Goal: Task Accomplishment & Management: Complete application form

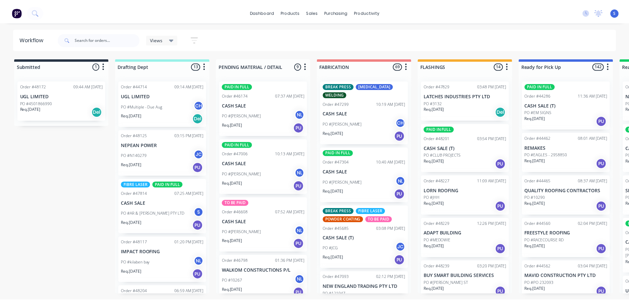
scroll to position [484, 0]
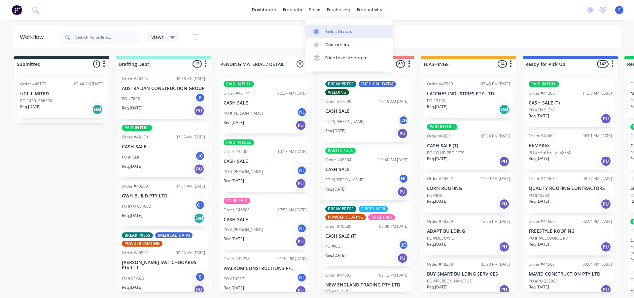
click at [330, 29] on div "Sales Orders" at bounding box center [338, 32] width 27 height 6
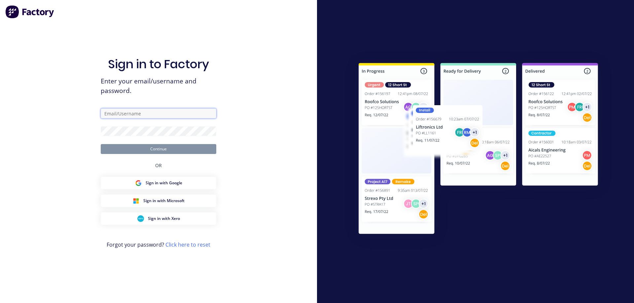
type input "STUART@ACADEMYSHEETMETAL.COM.AU"
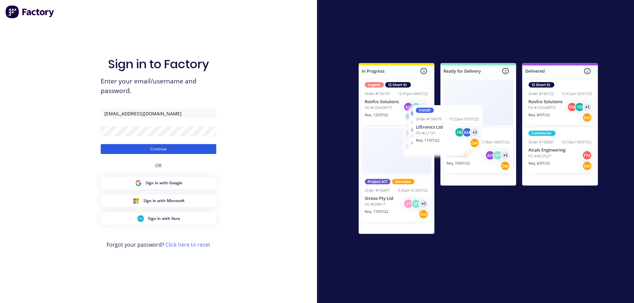
click at [158, 151] on button "Continue" at bounding box center [158, 149] width 115 height 10
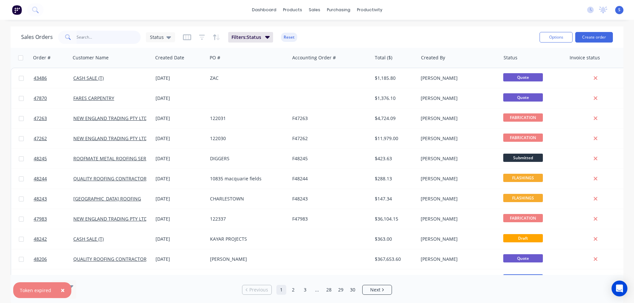
click at [102, 36] on input "text" at bounding box center [109, 37] width 64 height 13
click at [61, 291] on span "×" at bounding box center [63, 290] width 4 height 9
click at [110, 36] on input "text" at bounding box center [109, 37] width 64 height 13
click at [596, 36] on button "Create order" at bounding box center [594, 37] width 38 height 11
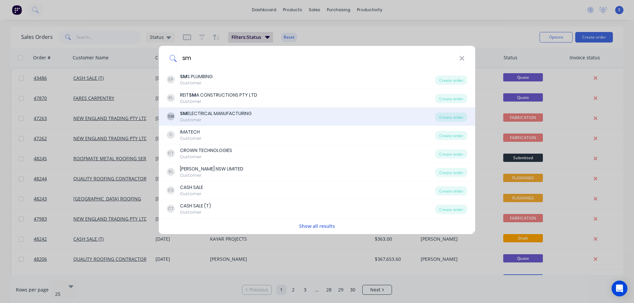
type input "sm"
click at [216, 114] on div "SM ELECTRICAL MANUFACTURING" at bounding box center [216, 113] width 72 height 7
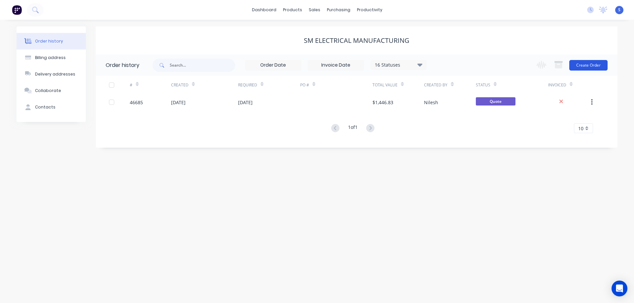
click at [584, 67] on button "Create Order" at bounding box center [588, 65] width 38 height 11
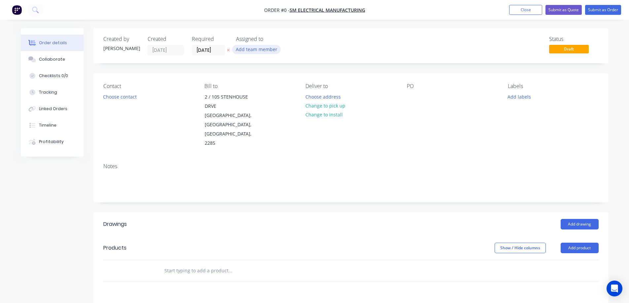
click at [246, 53] on button "Add team member" at bounding box center [256, 49] width 49 height 9
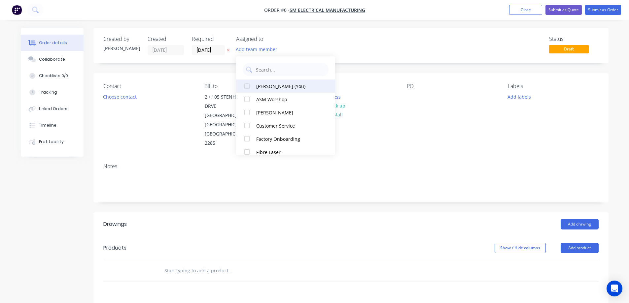
click at [247, 86] on div at bounding box center [246, 86] width 13 height 13
click at [213, 47] on div "Order details Collaborate Checklists 0/0 Tracking Linked Orders Timeline Profit…" at bounding box center [314, 232] width 601 height 408
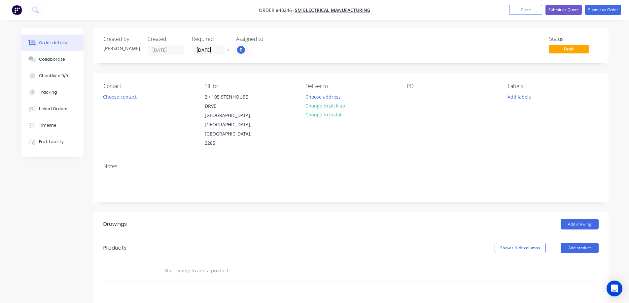
click at [227, 51] on icon "button" at bounding box center [228, 50] width 3 height 3
click at [114, 99] on button "Choose contact" at bounding box center [119, 96] width 41 height 9
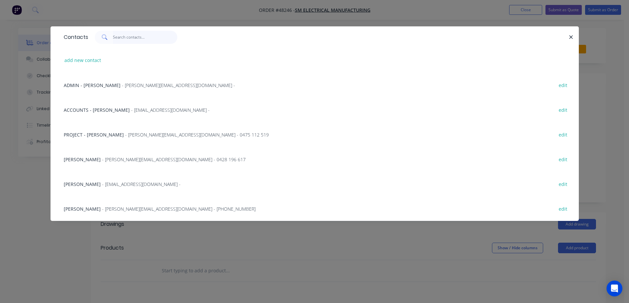
click at [124, 37] on input "text" at bounding box center [145, 37] width 64 height 13
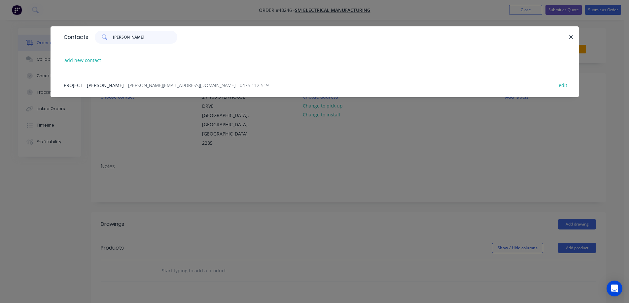
type input "peter"
click at [103, 83] on span "PROJECT - Peter Jones" at bounding box center [94, 85] width 60 height 6
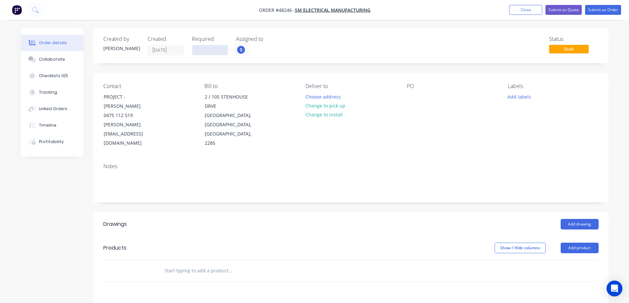
click at [210, 48] on input at bounding box center [210, 50] width 36 height 10
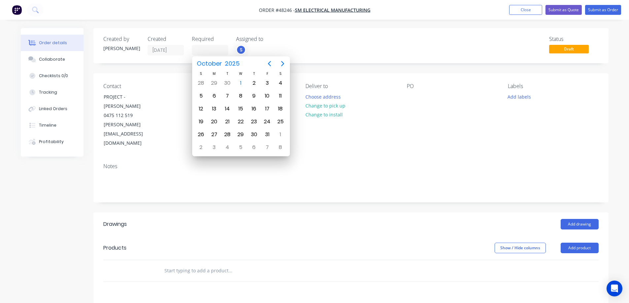
click at [313, 50] on div "Status Draft" at bounding box center [450, 45] width 296 height 19
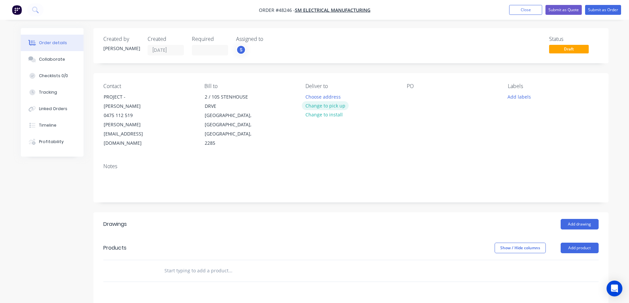
click at [330, 106] on button "Change to pick up" at bounding box center [325, 105] width 47 height 9
click at [414, 95] on div at bounding box center [412, 97] width 11 height 10
click at [519, 92] on button "Add labels" at bounding box center [519, 96] width 30 height 9
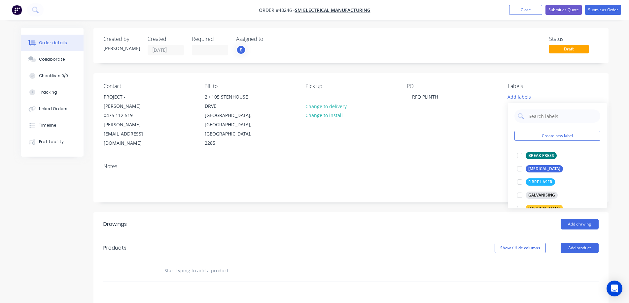
click at [423, 223] on header "Drawings Add drawing" at bounding box center [350, 224] width 515 height 24
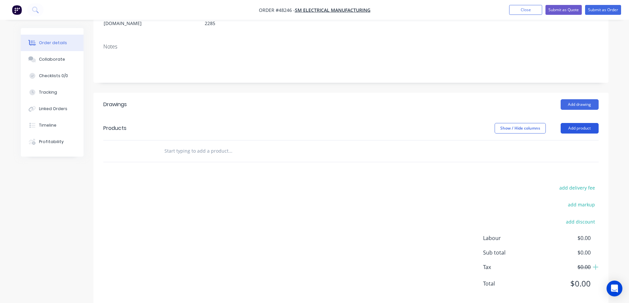
scroll to position [123, 0]
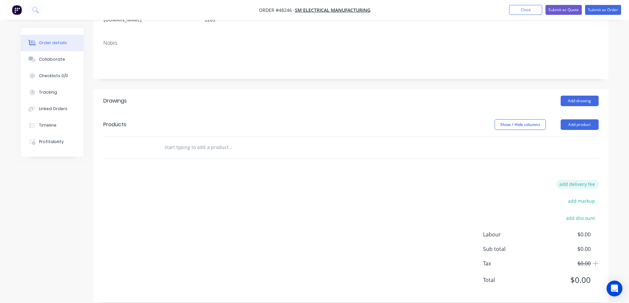
click at [580, 180] on button "add delivery fee" at bounding box center [577, 184] width 43 height 9
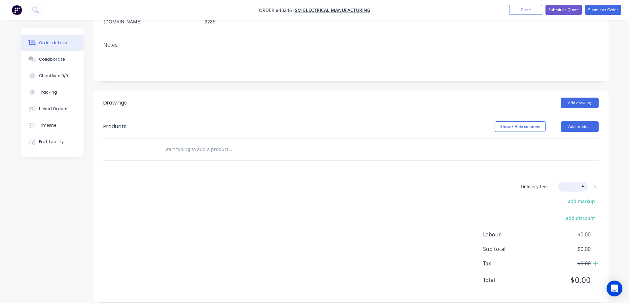
type input "50"
click at [578, 123] on button "Add product" at bounding box center [579, 128] width 38 height 11
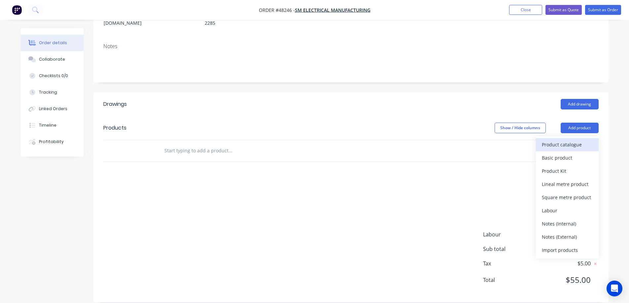
click at [556, 140] on div "Product catalogue" at bounding box center [566, 145] width 51 height 10
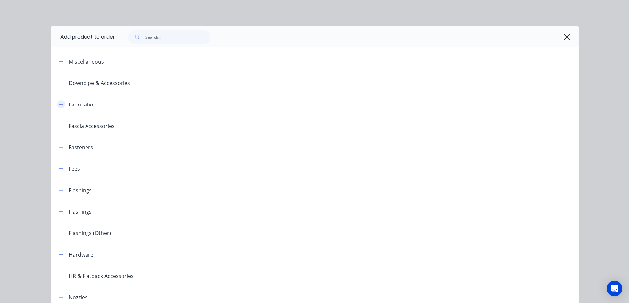
click at [60, 104] on icon "button" at bounding box center [61, 104] width 4 height 5
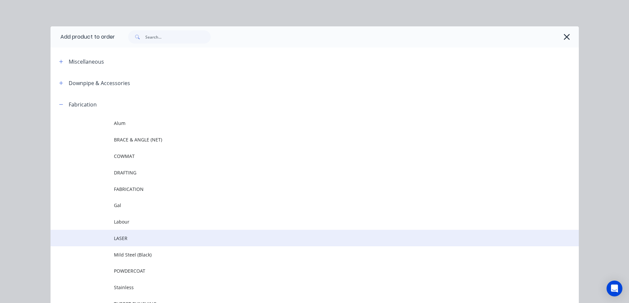
click at [124, 236] on span "LASER" at bounding box center [300, 238] width 372 height 7
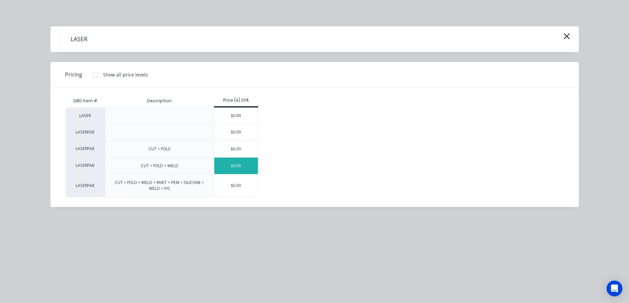
click at [241, 165] on div "$0.00" at bounding box center [236, 166] width 44 height 16
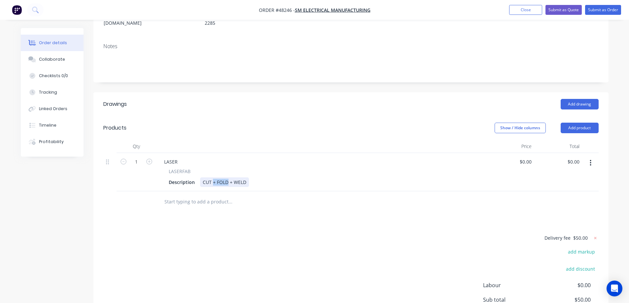
drag, startPoint x: 228, startPoint y: 174, endPoint x: 212, endPoint y: 189, distance: 21.9
click at [212, 189] on div "Qty Price Total 1 LASER LASERFAB Description CUT + FOLD + WELD $0.00 $0.00 $0.0…" at bounding box center [350, 176] width 515 height 73
click at [173, 157] on div "LASER" at bounding box center [171, 162] width 24 height 10
click at [185, 157] on div "50X50X6" at bounding box center [173, 162] width 29 height 10
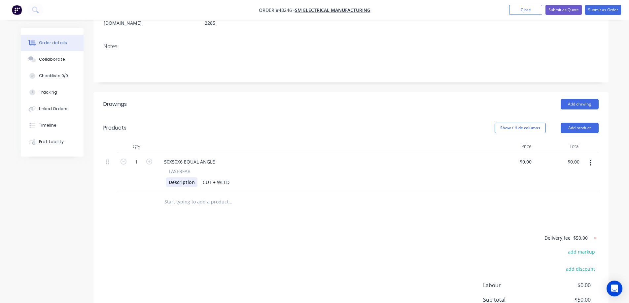
click at [177, 178] on div "Description" at bounding box center [181, 183] width 31 height 10
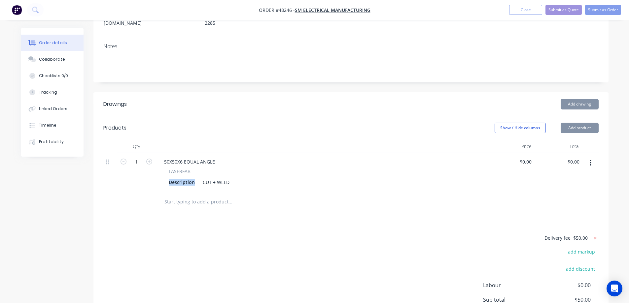
click at [177, 178] on div "Description" at bounding box center [181, 183] width 31 height 10
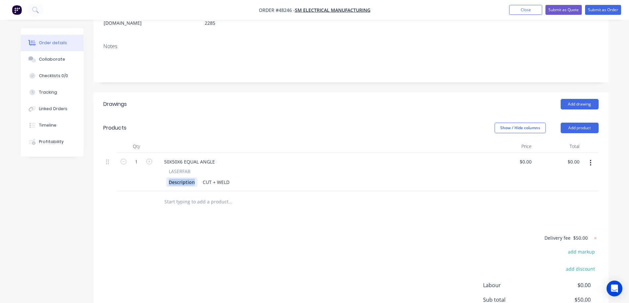
click at [188, 178] on div "Description" at bounding box center [181, 183] width 31 height 10
click at [232, 178] on div "CUT + WELD" at bounding box center [218, 183] width 32 height 10
click at [523, 154] on div "0 $0.00" at bounding box center [510, 172] width 48 height 38
click at [523, 154] on div "$0.00 $0.00" at bounding box center [510, 172] width 48 height 38
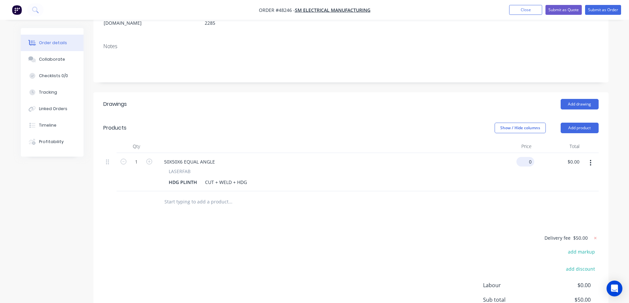
click at [527, 157] on input "0" at bounding box center [526, 162] width 15 height 10
click at [527, 157] on input "0" at bounding box center [530, 162] width 8 height 10
type input "$3,100.00"
click at [470, 204] on div "Drawings Add drawing Products Show / Hide columns Add product Qty Price Total 1…" at bounding box center [350, 222] width 515 height 261
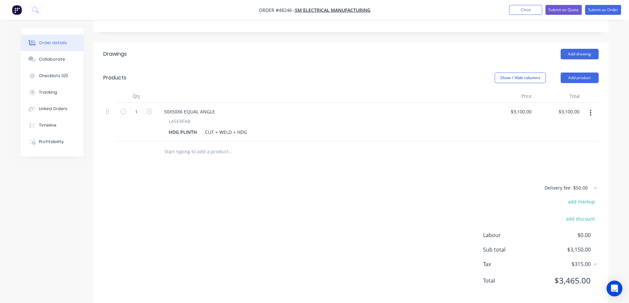
scroll to position [171, 0]
click at [206, 127] on div "CUT + WELD + HDG" at bounding box center [225, 132] width 47 height 10
click at [204, 127] on div "CUT + WELD + HDG" at bounding box center [225, 132] width 47 height 10
click at [218, 127] on div "2000xCUT + WELD + HDG" at bounding box center [232, 132] width 60 height 10
click at [310, 72] on div "Show / Hide columns Add product" at bounding box center [403, 77] width 390 height 11
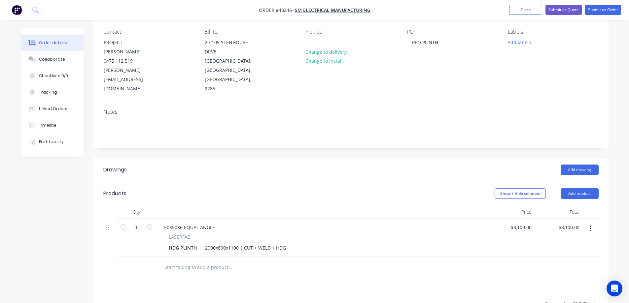
scroll to position [6, 0]
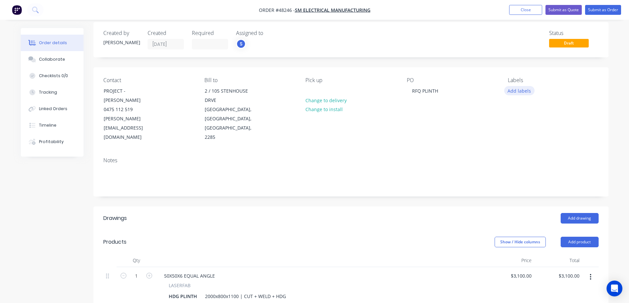
click at [518, 92] on button "Add labels" at bounding box center [519, 90] width 30 height 9
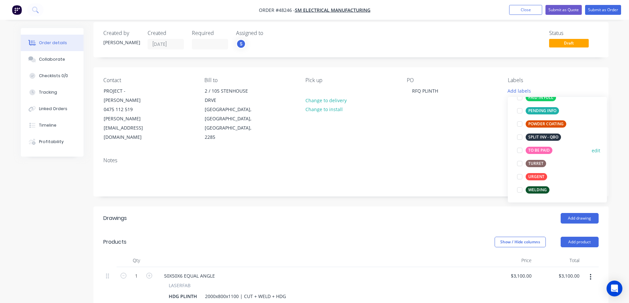
scroll to position [132, 0]
click at [519, 190] on div at bounding box center [519, 189] width 13 height 13
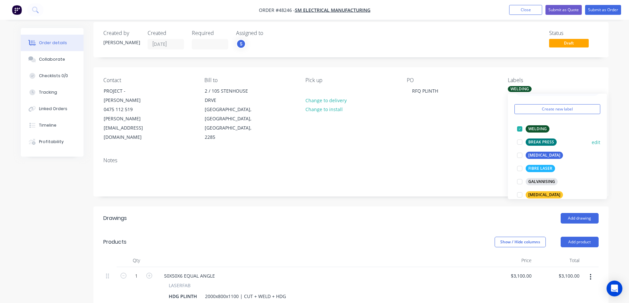
scroll to position [33, 0]
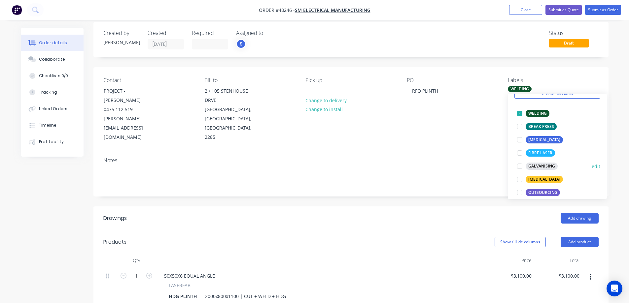
click at [523, 166] on div at bounding box center [519, 166] width 13 height 13
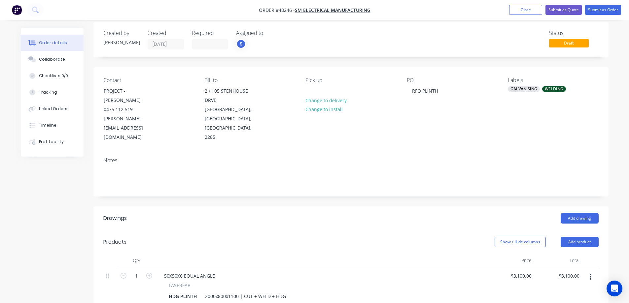
click at [507, 21] on div "Order details Collaborate Checklists 0/0 Tracking Linked Orders Timeline Profit…" at bounding box center [314, 235] width 629 height 483
click at [561, 8] on button "Submit as Quote" at bounding box center [563, 10] width 36 height 10
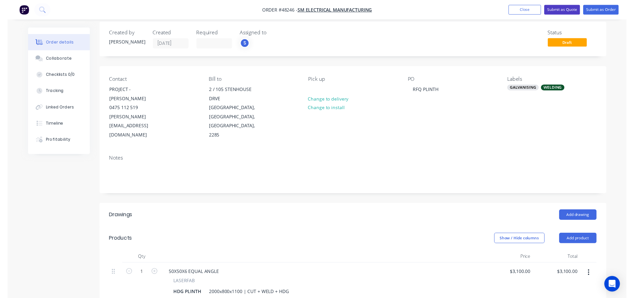
scroll to position [0, 0]
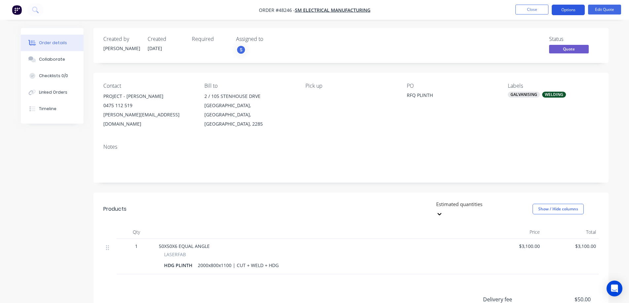
click at [568, 12] on button "Options" at bounding box center [567, 10] width 33 height 11
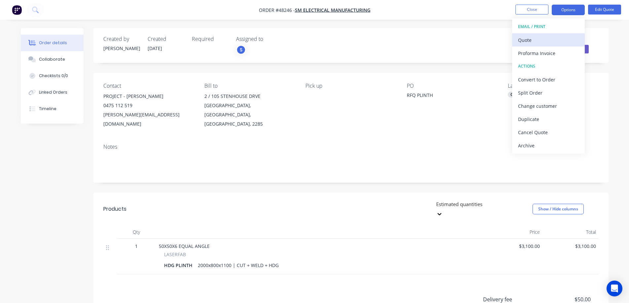
click at [533, 43] on div "Quote" at bounding box center [548, 40] width 61 height 10
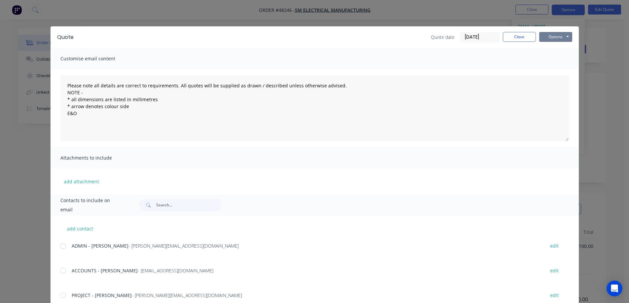
click at [556, 34] on button "Options" at bounding box center [555, 37] width 33 height 10
click at [551, 59] on button "Print" at bounding box center [560, 59] width 42 height 11
click at [523, 39] on button "Close" at bounding box center [519, 37] width 33 height 10
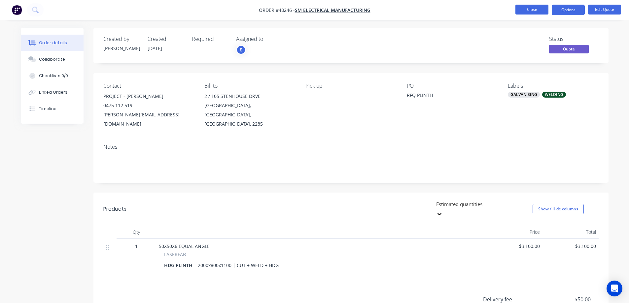
click at [538, 11] on button "Close" at bounding box center [531, 10] width 33 height 10
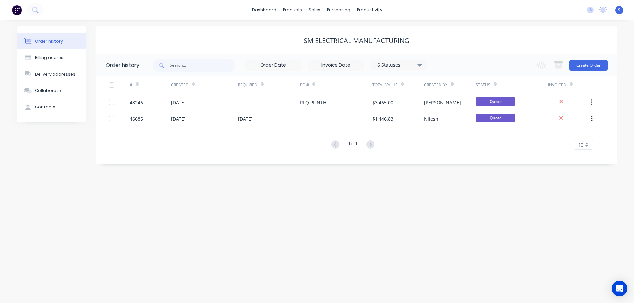
click at [523, 40] on div "SM ELECTRICAL MANUFACTURING" at bounding box center [356, 41] width 521 height 8
click at [376, 29] on div "Workflow" at bounding box center [381, 32] width 20 height 6
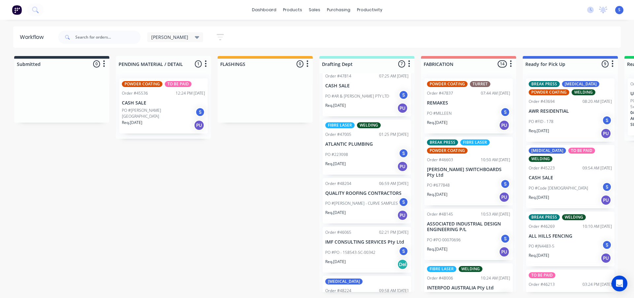
scroll to position [33, 0]
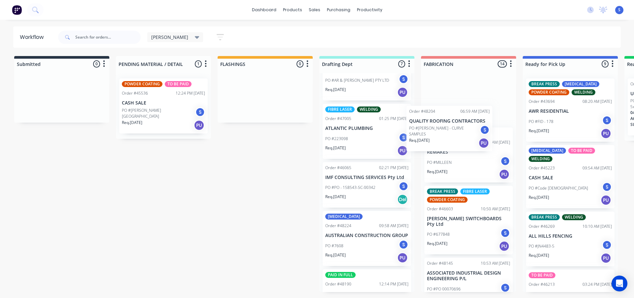
drag, startPoint x: 356, startPoint y: 189, endPoint x: 445, endPoint y: 131, distance: 106.2
click at [445, 131] on div "Submitted 0 Sort By Created date Required date Order number Customer name Most …" at bounding box center [545, 174] width 1100 height 236
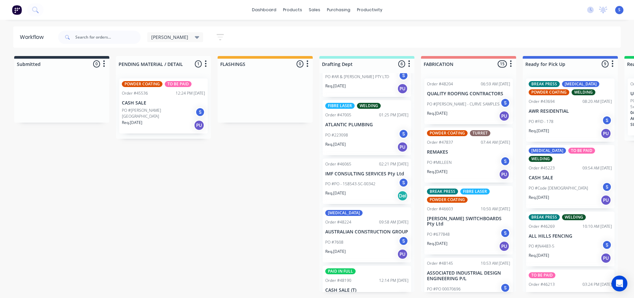
scroll to position [0, 0]
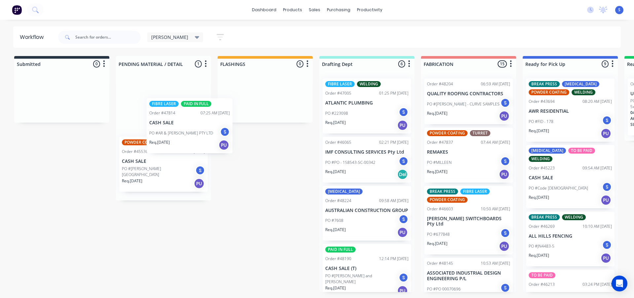
drag, startPoint x: 357, startPoint y: 121, endPoint x: 144, endPoint y: 131, distance: 213.7
click at [144, 131] on div "Submitted 0 Sort By Created date Required date Order number Customer name Most …" at bounding box center [545, 174] width 1100 height 236
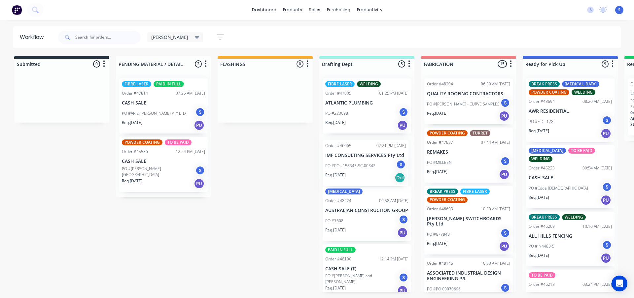
drag, startPoint x: 367, startPoint y: 160, endPoint x: 362, endPoint y: 162, distance: 4.7
click at [362, 162] on div "FIBRE LASER WELDING Order #47005 01:25 PM 16/09/25 ATLANTIC PLUMBING PO #223098…" at bounding box center [366, 182] width 95 height 219
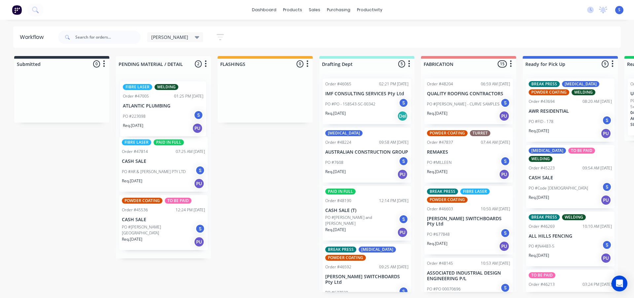
drag, startPoint x: 370, startPoint y: 103, endPoint x: 164, endPoint y: 109, distance: 205.6
click at [164, 109] on div "Submitted 0 Sort By Created date Required date Order number Customer name Most …" at bounding box center [545, 174] width 1100 height 236
click at [260, 162] on div "Submitted 0 Sort By Created date Required date Order number Customer name Most …" at bounding box center [545, 174] width 1100 height 236
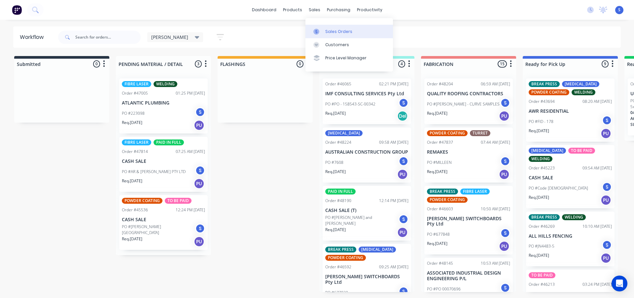
click at [331, 36] on link "Sales Orders" at bounding box center [348, 31] width 87 height 13
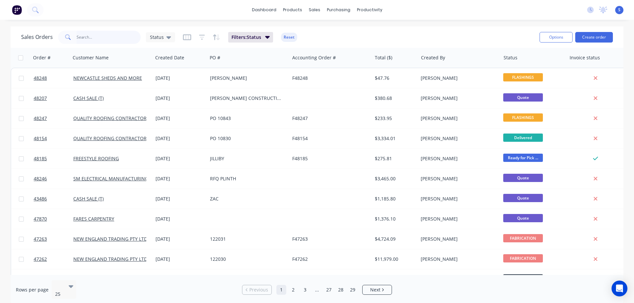
click at [99, 37] on input "text" at bounding box center [109, 37] width 64 height 13
click at [345, 32] on div "Sales Orders" at bounding box center [338, 32] width 27 height 6
click at [336, 46] on div "Customers" at bounding box center [337, 45] width 24 height 6
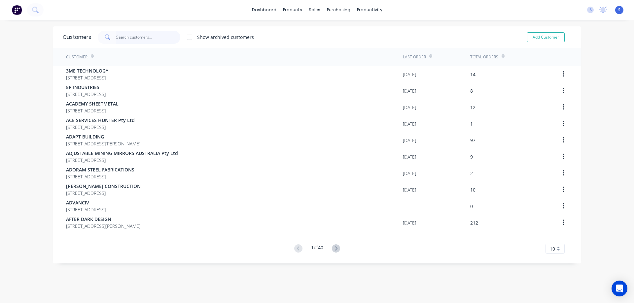
click at [141, 39] on input "text" at bounding box center [148, 37] width 64 height 13
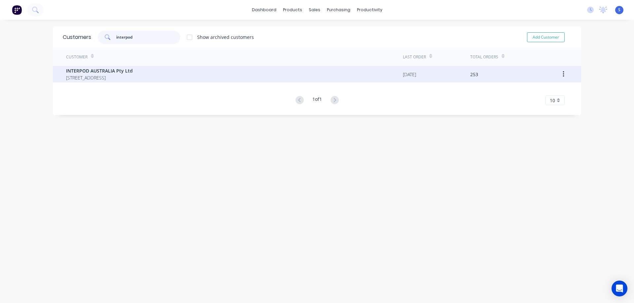
type input "interpod"
click at [133, 75] on span "PO BOX 1172 GOSFORD New South Wales Australia 2250" at bounding box center [99, 77] width 67 height 7
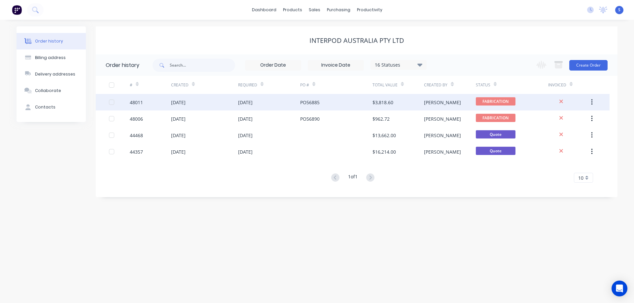
click at [338, 104] on div "PO56885" at bounding box center [336, 102] width 72 height 16
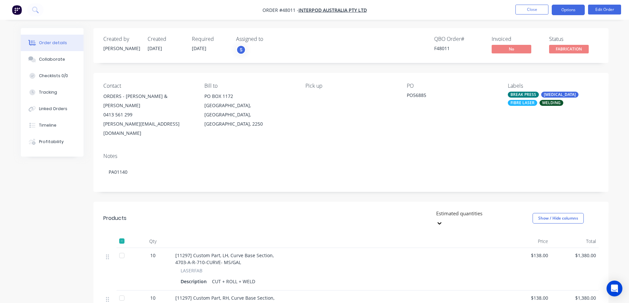
click at [572, 12] on button "Options" at bounding box center [567, 10] width 33 height 11
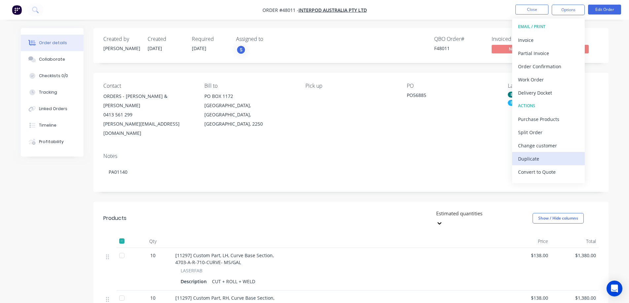
click at [536, 159] on div "Duplicate" at bounding box center [548, 159] width 61 height 10
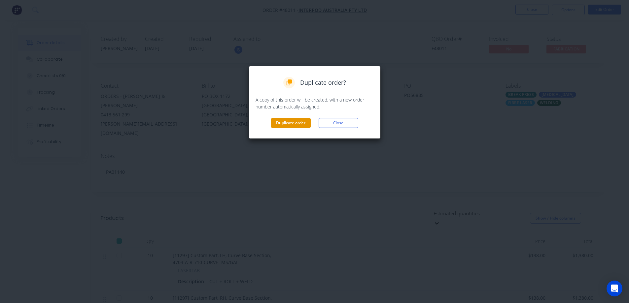
click at [297, 125] on button "Duplicate order" at bounding box center [291, 123] width 40 height 10
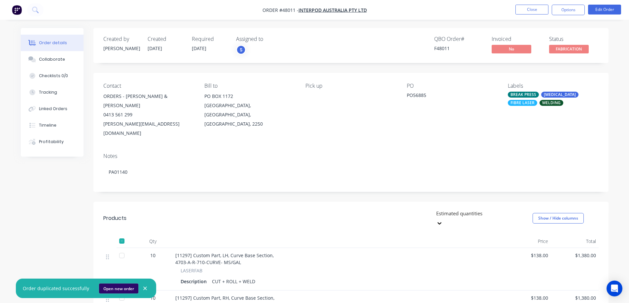
click at [116, 288] on button "Open new order" at bounding box center [118, 289] width 39 height 10
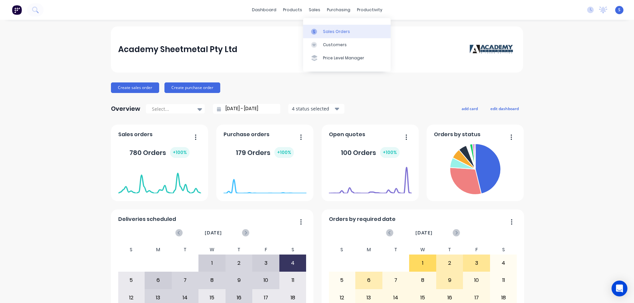
click at [336, 36] on link "Sales Orders" at bounding box center [346, 31] width 87 height 13
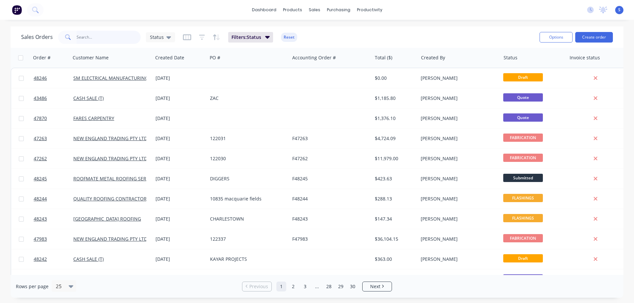
click at [106, 39] on input "text" at bounding box center [109, 37] width 64 height 13
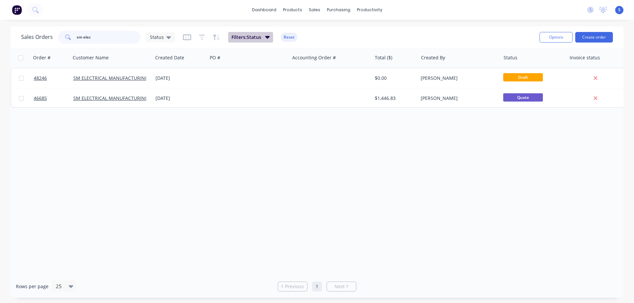
type input "sm elec"
click at [255, 38] on span "Filters: Status" at bounding box center [246, 37] width 30 height 7
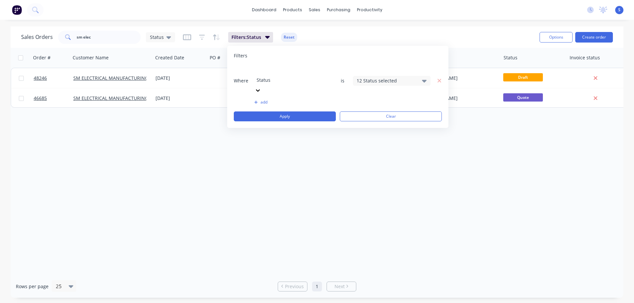
click at [412, 77] on div "12 Status selected" at bounding box center [386, 80] width 60 height 7
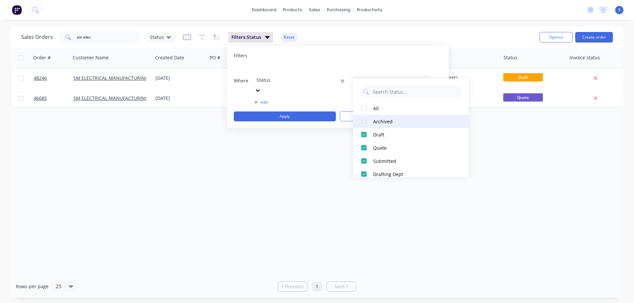
click at [377, 119] on div "Archived" at bounding box center [412, 121] width 79 height 7
click at [472, 31] on div "Sales Orders sm elec Status Filters: Status Reset" at bounding box center [277, 37] width 513 height 16
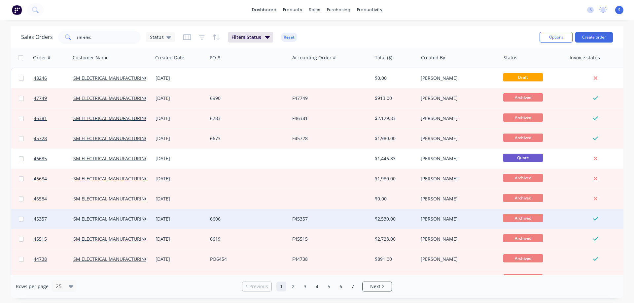
click at [242, 223] on div "6606" at bounding box center [248, 219] width 82 height 20
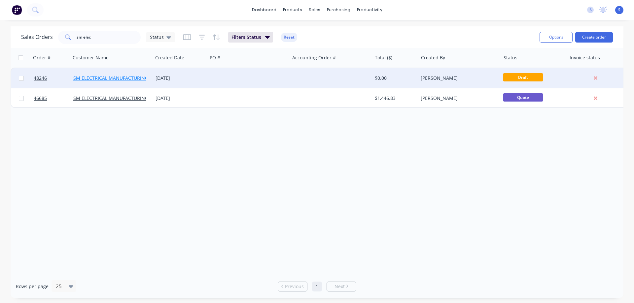
click at [116, 80] on link "SM ELECTRICAL MANUFACTURING" at bounding box center [110, 78] width 75 height 6
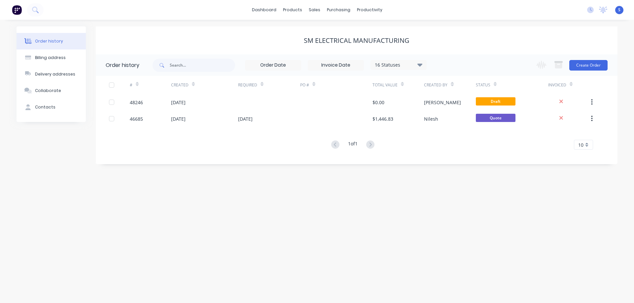
click at [402, 64] on div "16 Statuses" at bounding box center [398, 64] width 55 height 7
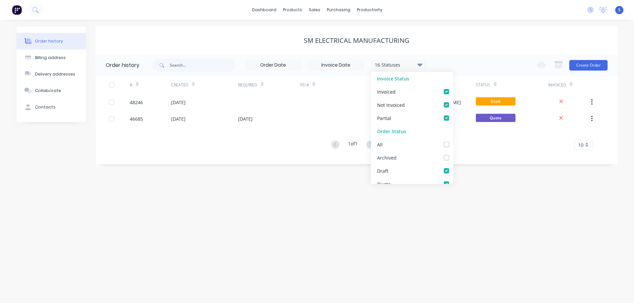
click at [453, 154] on label at bounding box center [453, 154] width 0 height 0
click at [453, 159] on input "checkbox" at bounding box center [455, 157] width 5 height 6
checkbox input "true"
click at [470, 62] on div "17 Statuses Invoice Status Invoiced Not Invoiced Partial Order Status All Archi…" at bounding box center [384, 64] width 465 height 21
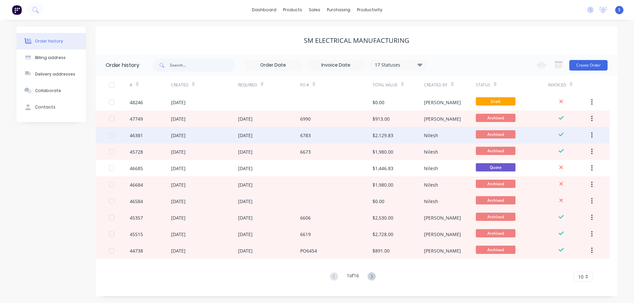
click at [301, 129] on div "6783" at bounding box center [336, 135] width 72 height 16
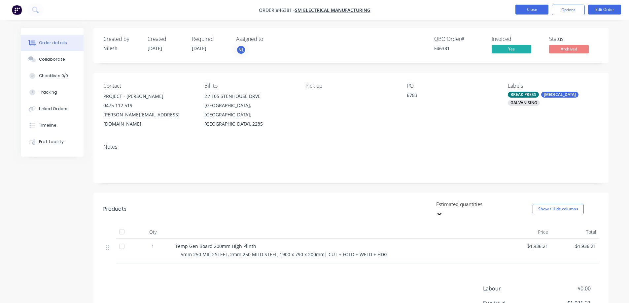
click at [532, 13] on button "Close" at bounding box center [531, 10] width 33 height 10
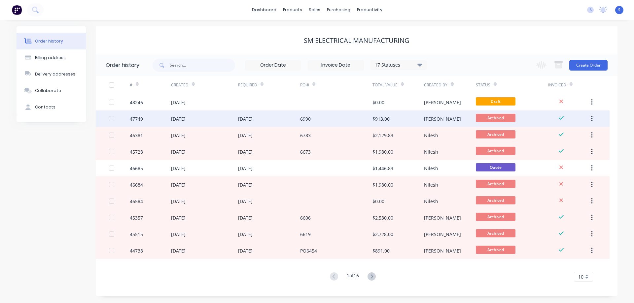
click at [339, 122] on div "6990" at bounding box center [336, 119] width 72 height 16
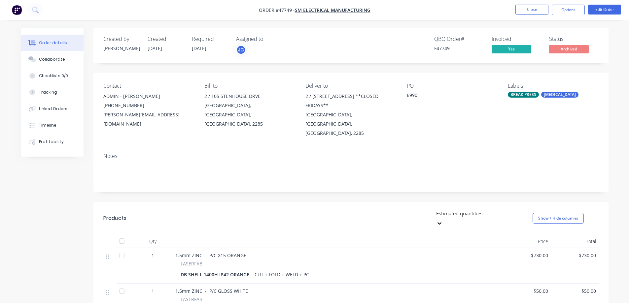
scroll to position [115, 0]
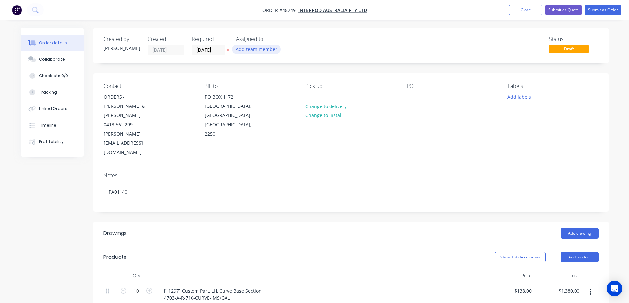
click at [249, 49] on button "Add team member" at bounding box center [256, 49] width 49 height 9
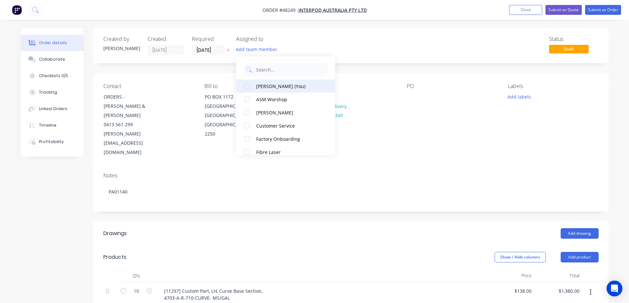
click at [248, 87] on div at bounding box center [246, 86] width 13 height 13
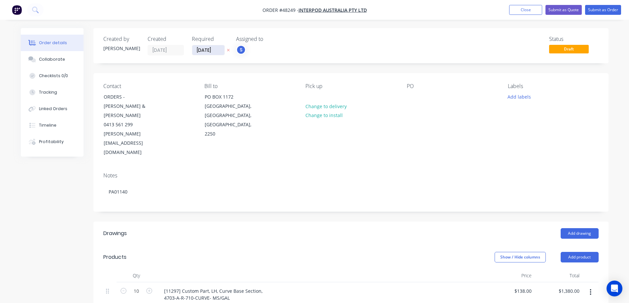
click at [217, 49] on input "[DATE]" at bounding box center [208, 50] width 32 height 10
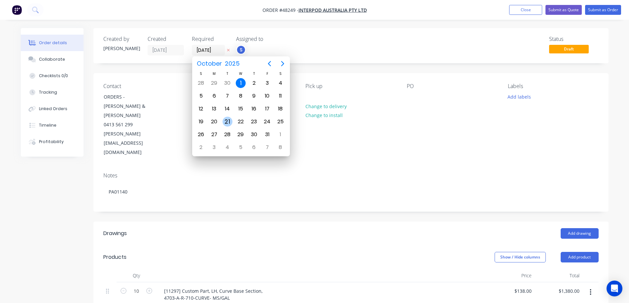
click at [229, 122] on div "21" at bounding box center [227, 122] width 10 height 10
type input "[DATE]"
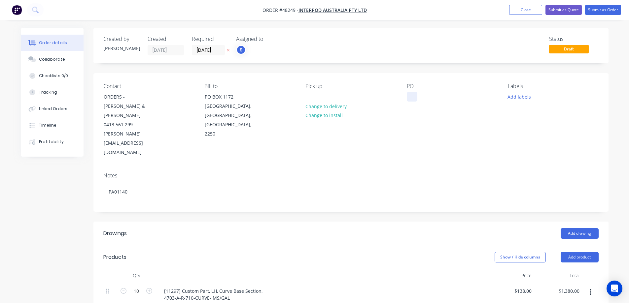
click at [408, 95] on div at bounding box center [412, 97] width 11 height 10
paste div
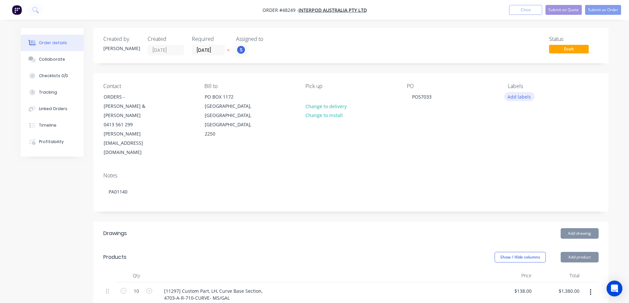
click at [522, 97] on button "Add labels" at bounding box center [519, 96] width 30 height 9
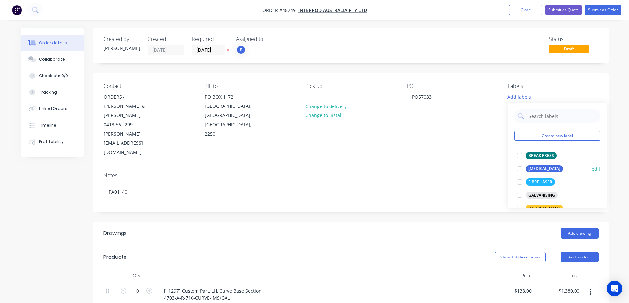
click at [521, 171] on div at bounding box center [519, 168] width 13 height 13
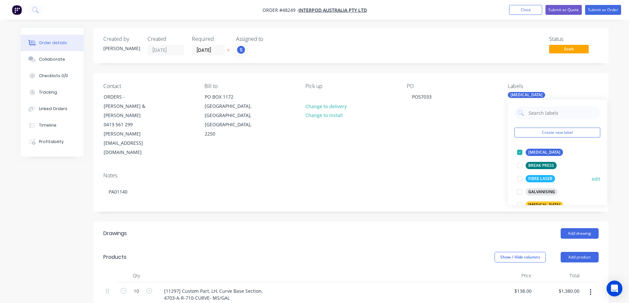
click at [522, 178] on div at bounding box center [519, 178] width 13 height 13
click at [521, 166] on div at bounding box center [519, 165] width 13 height 13
click at [519, 164] on div at bounding box center [519, 165] width 13 height 13
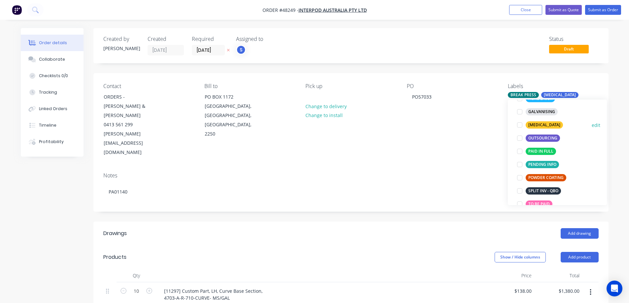
scroll to position [132, 0]
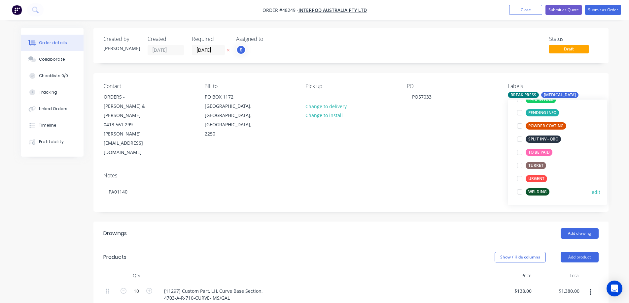
click at [521, 191] on div at bounding box center [519, 191] width 13 height 13
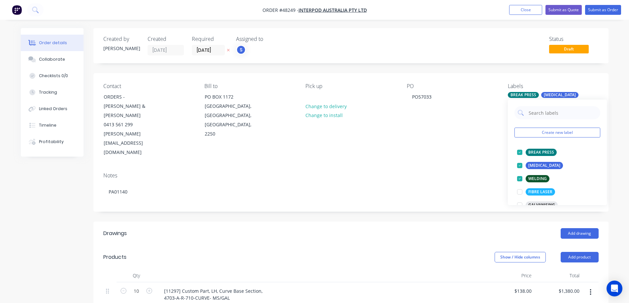
click at [469, 190] on div "Created by [PERSON_NAME] Created [DATE] Required [DATE] Assigned to S Status Dr…" at bounding box center [350, 302] width 515 height 548
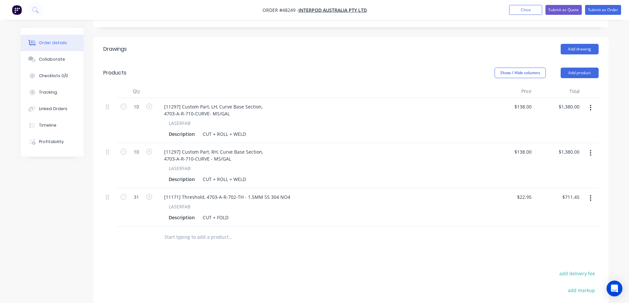
scroll to position [198, 0]
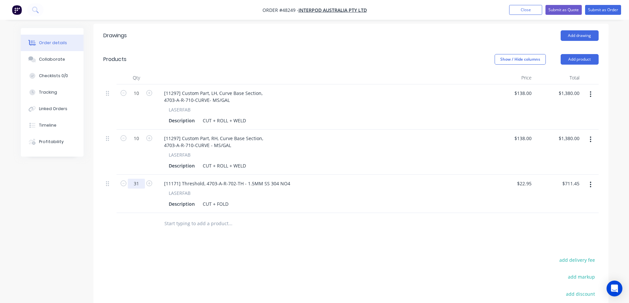
click at [138, 179] on input "31" at bounding box center [136, 184] width 17 height 10
type input "20"
type input "$459.00"
drag, startPoint x: 105, startPoint y: 198, endPoint x: 112, endPoint y: 199, distance: 6.3
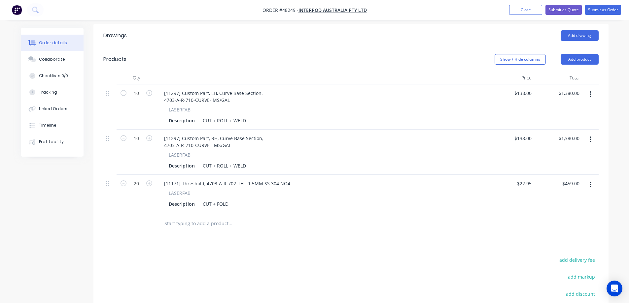
click at [105, 213] on div at bounding box center [109, 223] width 13 height 21
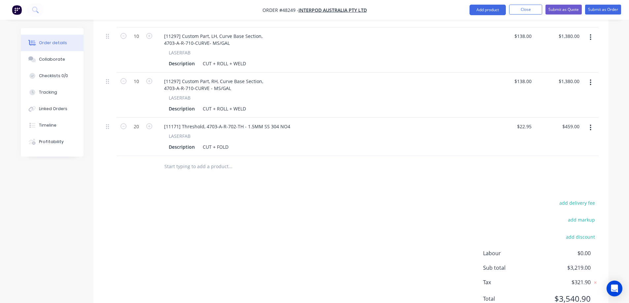
scroll to position [255, 0]
click at [211, 205] on div "add delivery fee add markup add discount Labour $0.00 Sub total $3,219.00 Tax $…" at bounding box center [350, 254] width 495 height 113
click at [63, 243] on div "Created by [PERSON_NAME] Created [DATE] Required [DATE] Assigned to S Status Dr…" at bounding box center [314, 52] width 587 height 558
click at [128, 210] on div "add delivery fee add markup add discount Labour $0.00 Sub total $3,219.00 Tax $…" at bounding box center [350, 254] width 495 height 113
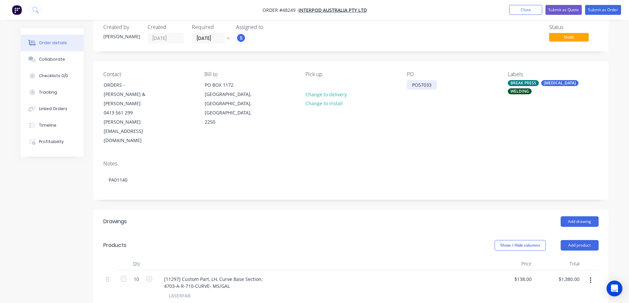
scroll to position [0, 0]
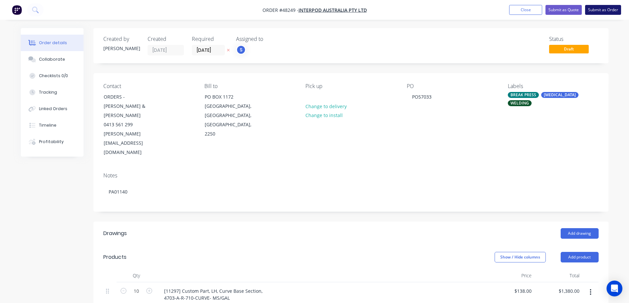
click at [597, 9] on button "Submit as Order" at bounding box center [603, 10] width 36 height 10
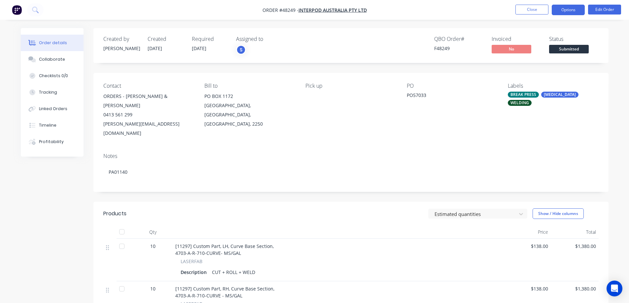
click at [571, 7] on button "Options" at bounding box center [567, 10] width 33 height 11
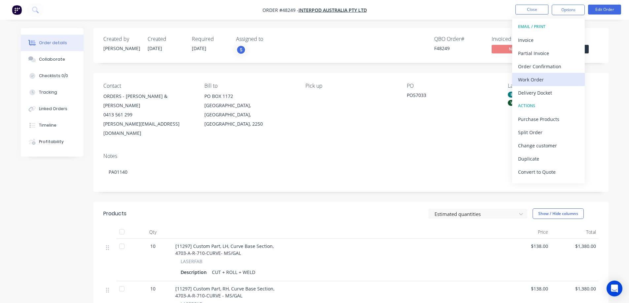
click at [541, 78] on div "Work Order" at bounding box center [548, 80] width 61 height 10
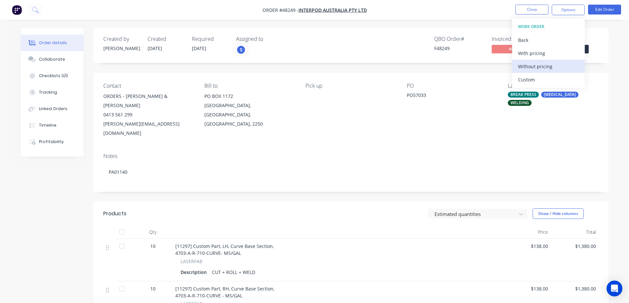
click at [542, 60] on button "Without pricing" at bounding box center [548, 66] width 73 height 13
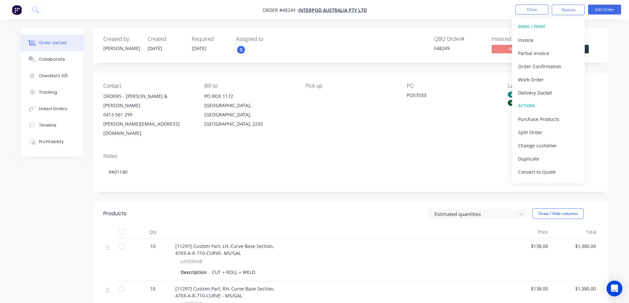
click at [483, 24] on div "Order details Collaborate Checklists 0/0 Tracking Linked Orders Timeline Profit…" at bounding box center [314, 231] width 629 height 463
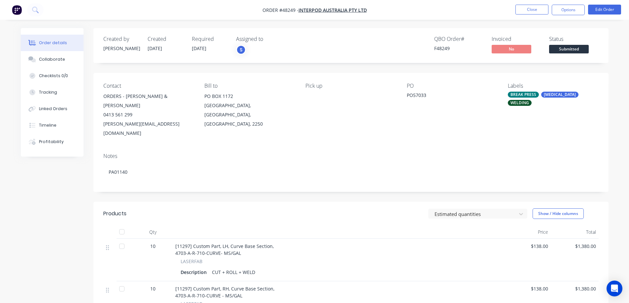
click at [565, 47] on span "Submitted" at bounding box center [569, 49] width 40 height 8
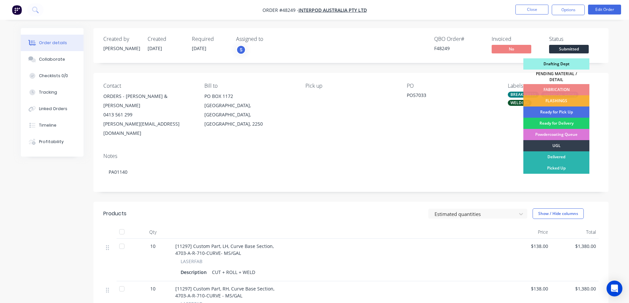
click at [551, 65] on div "Drafting Dept" at bounding box center [556, 63] width 66 height 11
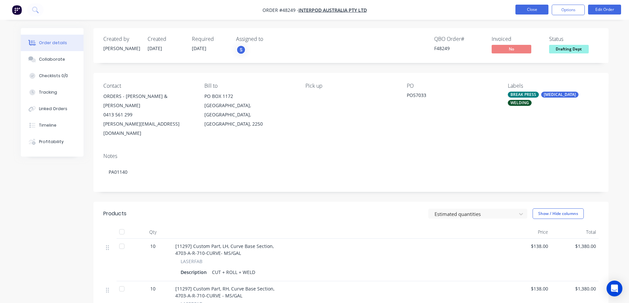
click at [534, 13] on button "Close" at bounding box center [531, 10] width 33 height 10
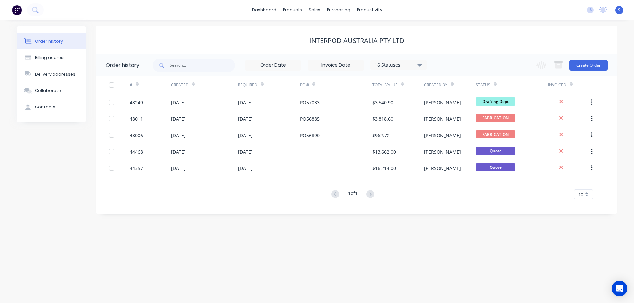
click at [44, 181] on div "Order history Billing address Delivery addresses Collaborate Contacts" at bounding box center [50, 119] width 69 height 187
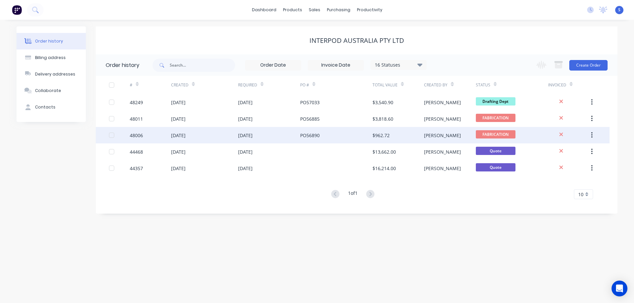
click at [206, 135] on div "[DATE]" at bounding box center [204, 135] width 67 height 16
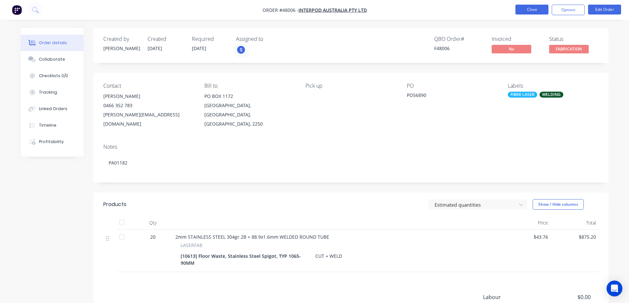
click at [527, 13] on button "Close" at bounding box center [531, 10] width 33 height 10
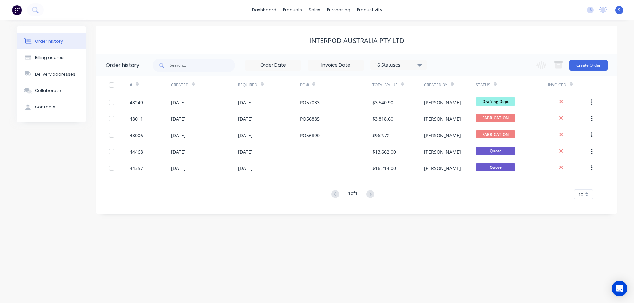
click at [394, 67] on div "16 Statuses" at bounding box center [398, 64] width 55 height 7
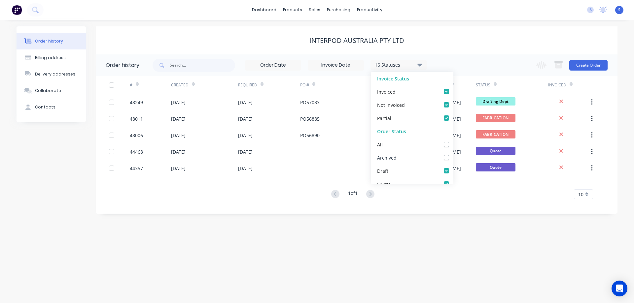
click at [453, 154] on label at bounding box center [453, 154] width 0 height 0
click at [453, 157] on input "checkbox" at bounding box center [455, 157] width 5 height 6
checkbox input "true"
click at [492, 34] on div "INTERPOD AUSTRALIA Pty Ltd" at bounding box center [356, 40] width 521 height 28
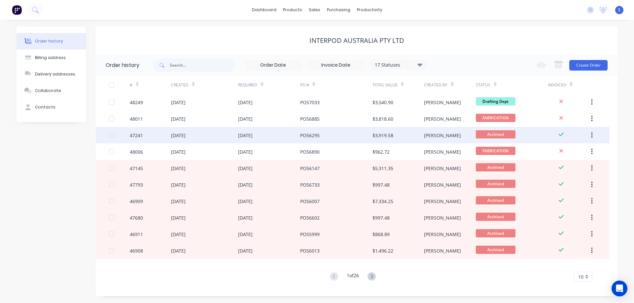
click at [288, 134] on div "[DATE]" at bounding box center [269, 135] width 62 height 16
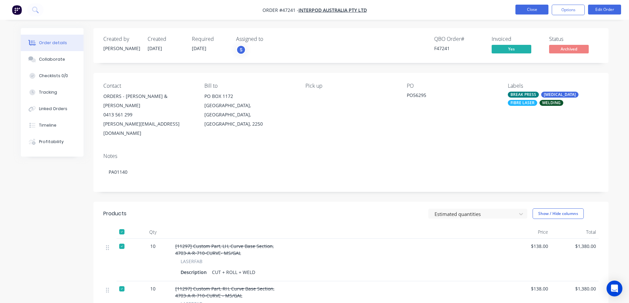
click at [538, 10] on button "Close" at bounding box center [531, 10] width 33 height 10
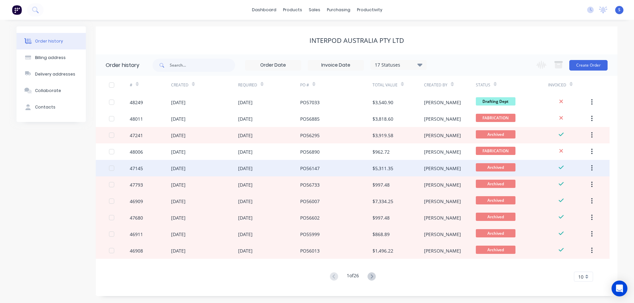
click at [357, 169] on div "PO56147" at bounding box center [336, 168] width 72 height 16
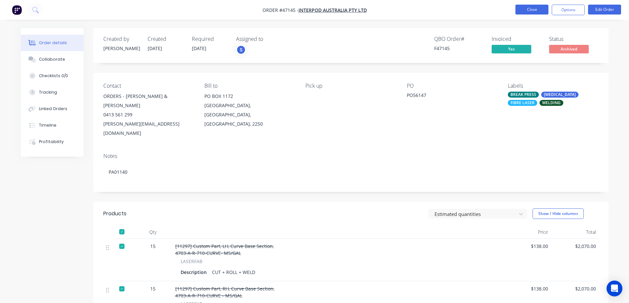
click at [541, 10] on button "Close" at bounding box center [531, 10] width 33 height 10
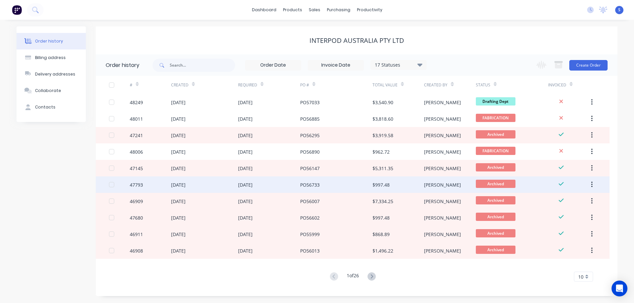
click at [332, 186] on div "PO56733" at bounding box center [336, 185] width 72 height 16
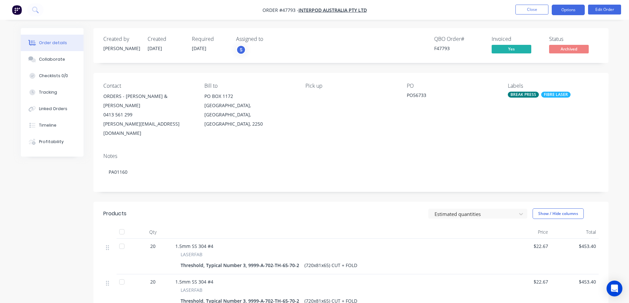
click at [576, 7] on button "Options" at bounding box center [567, 10] width 33 height 11
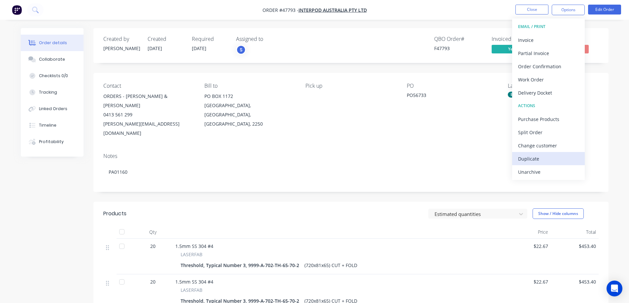
click at [538, 160] on div "Duplicate" at bounding box center [548, 159] width 61 height 10
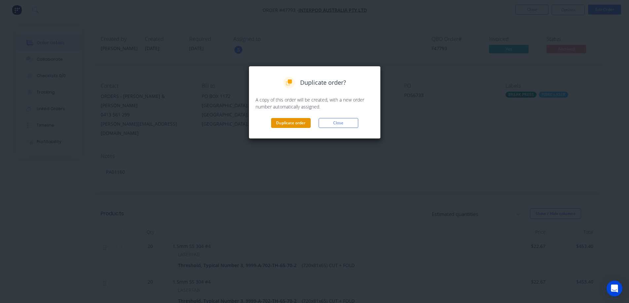
click at [285, 123] on button "Duplicate order" at bounding box center [291, 123] width 40 height 10
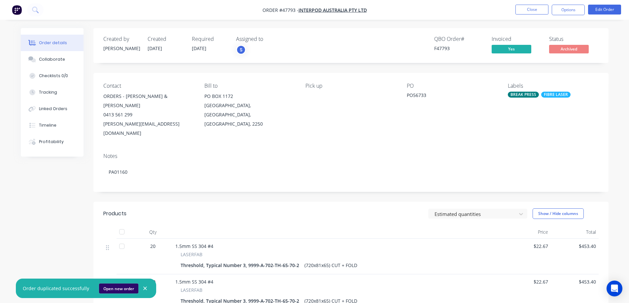
click at [121, 289] on button "Open new order" at bounding box center [118, 289] width 39 height 10
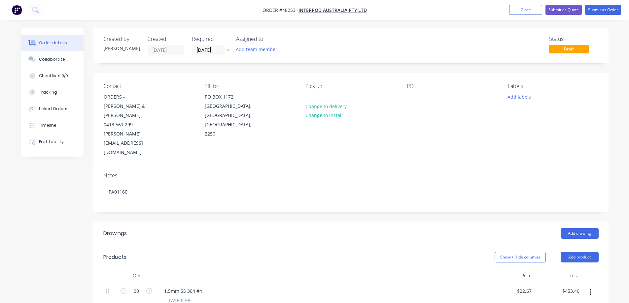
click at [253, 45] on div "Assigned to Add team member" at bounding box center [269, 45] width 66 height 19
click at [258, 49] on button "Add team member" at bounding box center [256, 49] width 49 height 9
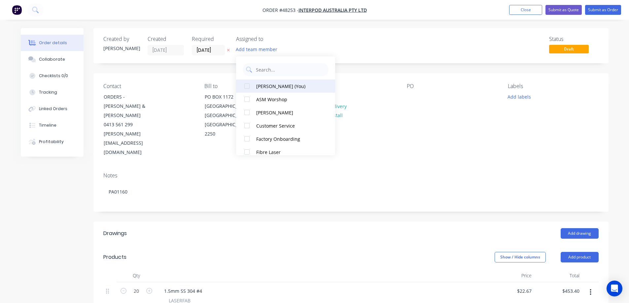
click at [245, 86] on div at bounding box center [246, 86] width 13 height 13
click at [433, 69] on div "Created by [PERSON_NAME] Created [DATE] Required [DATE] Assigned to S Status Dr…" at bounding box center [350, 283] width 515 height 510
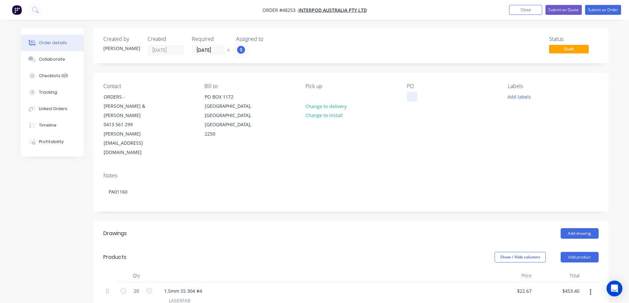
click at [410, 95] on div at bounding box center [412, 97] width 11 height 10
paste div
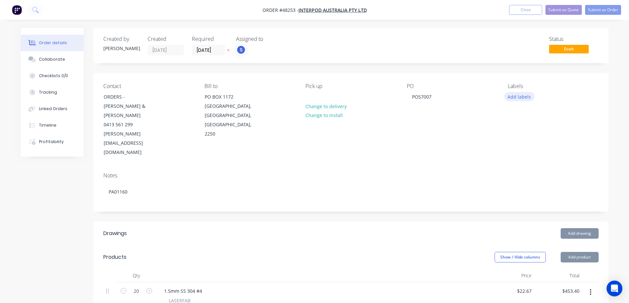
click at [521, 93] on button "Add labels" at bounding box center [519, 96] width 30 height 9
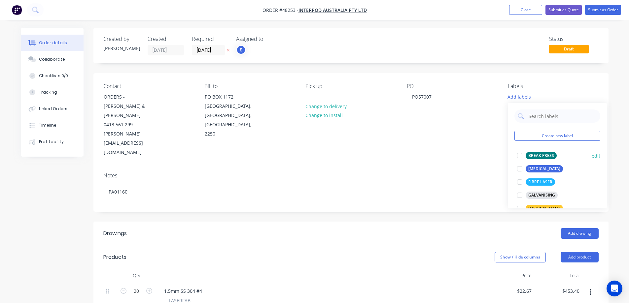
click at [519, 157] on div at bounding box center [519, 155] width 13 height 13
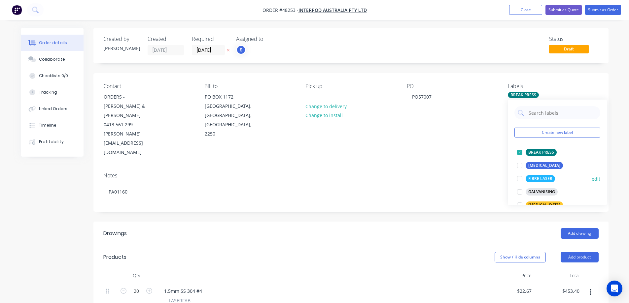
click at [520, 182] on div at bounding box center [519, 178] width 13 height 13
click at [449, 193] on div "Created by Stuart Created 01/10/25 Required 01/10/25 Assigned to S Status Draft…" at bounding box center [350, 283] width 515 height 510
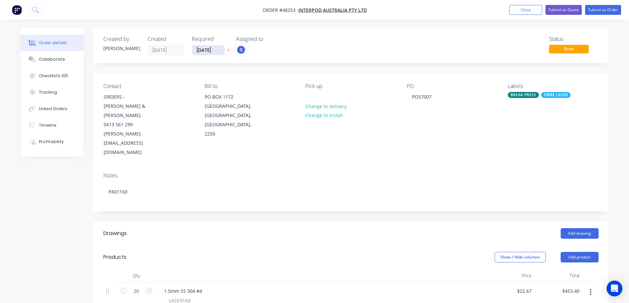
click at [213, 51] on input "01/10/25" at bounding box center [208, 50] width 32 height 10
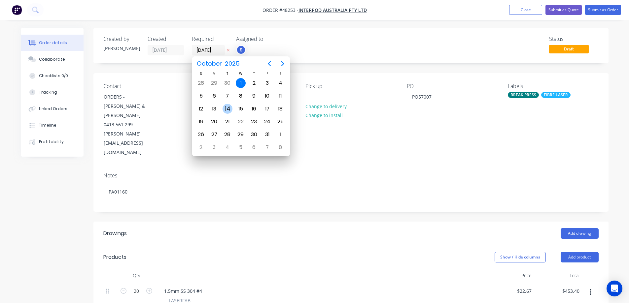
click at [228, 109] on div "14" at bounding box center [227, 109] width 10 height 10
type input "14/10/25"
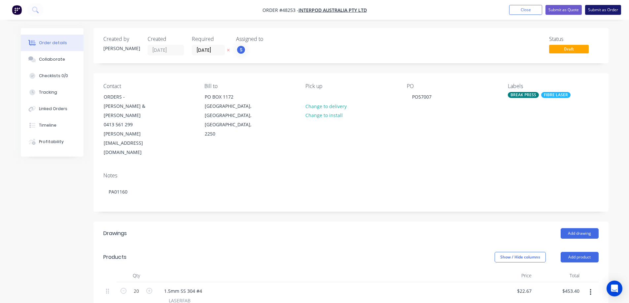
click at [602, 10] on button "Submit as Order" at bounding box center [603, 10] width 36 height 10
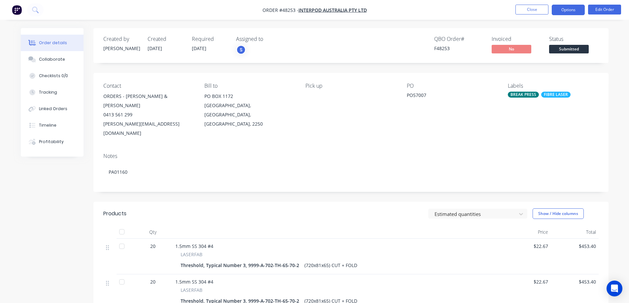
click at [576, 9] on button "Options" at bounding box center [567, 10] width 33 height 11
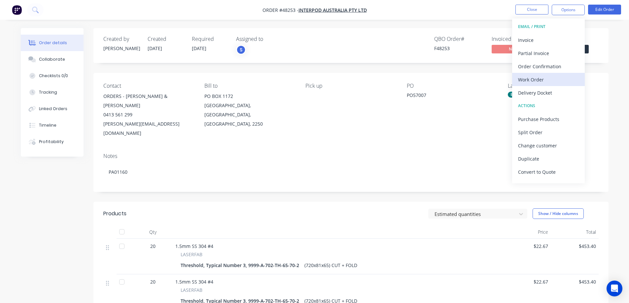
click at [542, 80] on div "Work Order" at bounding box center [548, 80] width 61 height 10
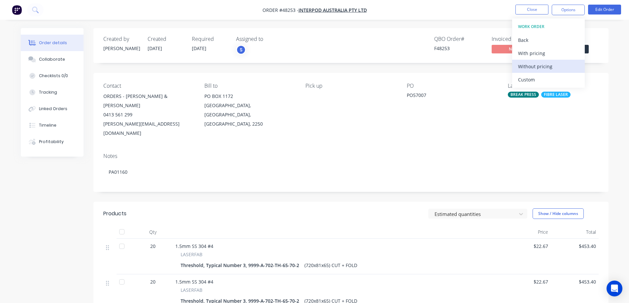
click at [536, 63] on div "Without pricing" at bounding box center [548, 67] width 61 height 10
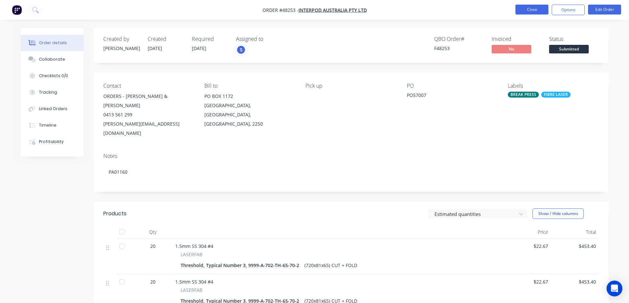
click at [534, 12] on button "Close" at bounding box center [531, 10] width 33 height 10
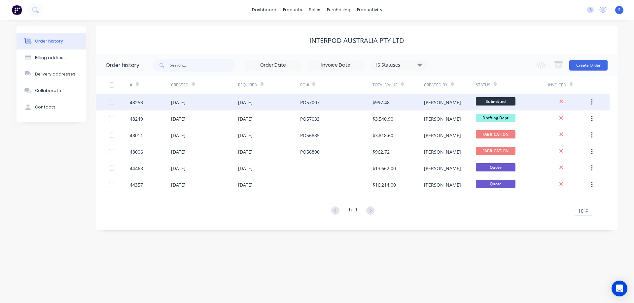
click at [499, 103] on span "Submitted" at bounding box center [495, 101] width 40 height 8
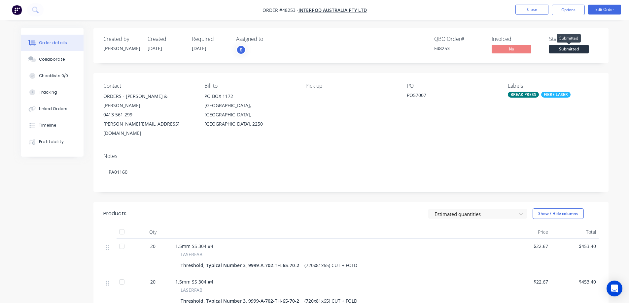
click at [564, 47] on span "Submitted" at bounding box center [569, 49] width 40 height 8
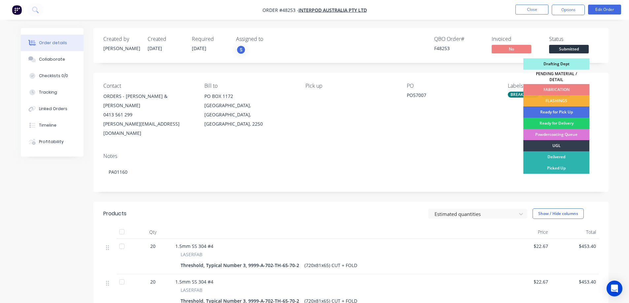
click at [552, 84] on div "FABRICATION" at bounding box center [556, 89] width 66 height 11
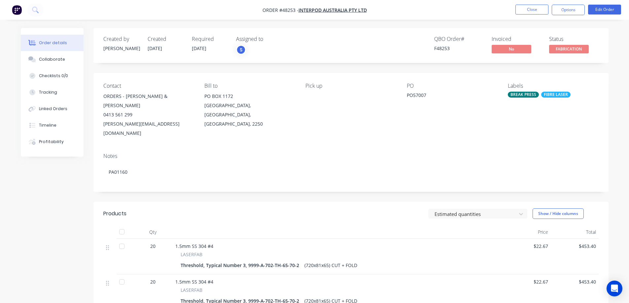
click at [564, 46] on span "FABRICATION" at bounding box center [569, 49] width 40 height 8
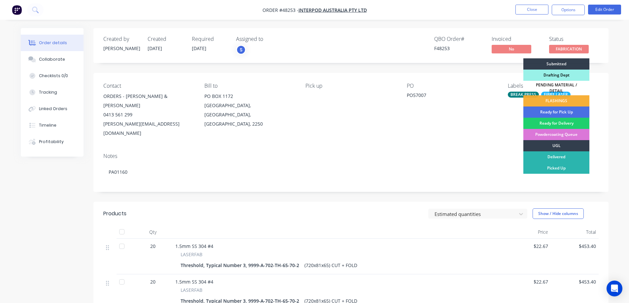
click at [553, 77] on div "Drafting Dept" at bounding box center [556, 75] width 66 height 11
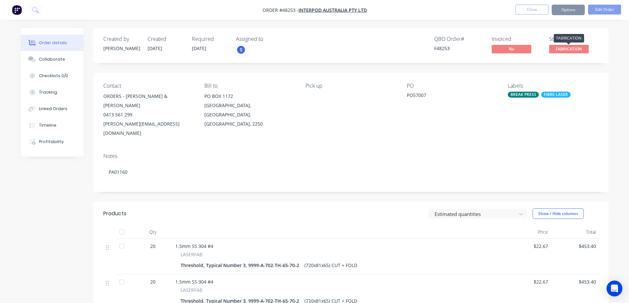
click at [573, 48] on span "FABRICATION" at bounding box center [569, 49] width 40 height 8
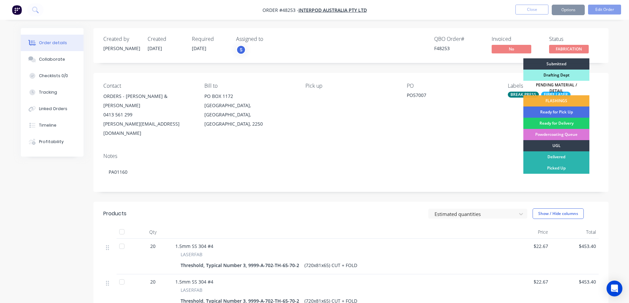
click at [562, 70] on div "Drafting Dept" at bounding box center [556, 75] width 66 height 11
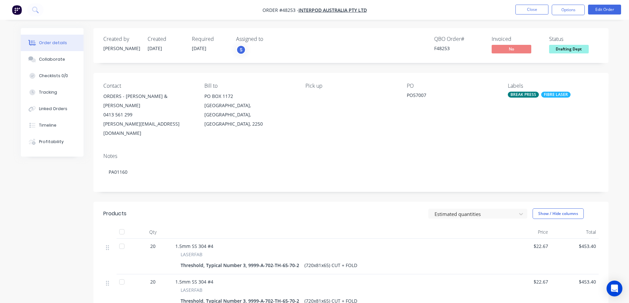
click at [613, 64] on div "Order details Collaborate Checklists 0/0 Tracking Linked Orders Timeline Profit…" at bounding box center [314, 220] width 601 height 385
